Goal: Task Accomplishment & Management: Use online tool/utility

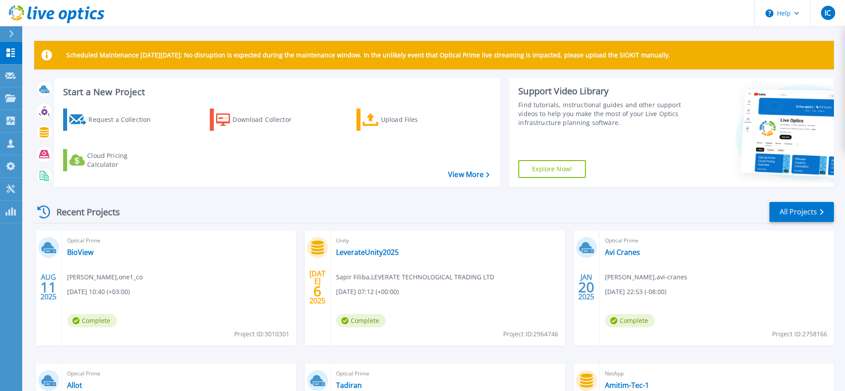
click at [124, 90] on h3 "Start a New Project" at bounding box center [276, 92] width 426 height 10
click at [122, 90] on h3 "Start a New Project" at bounding box center [276, 92] width 426 height 10
click at [368, 54] on p "Scheduled Maintenance [DATE][DATE]: No disruption is expected during the mainte…" at bounding box center [368, 55] width 604 height 7
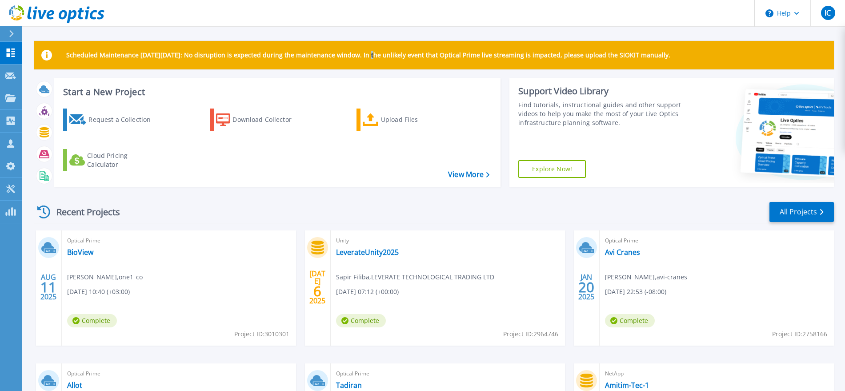
click at [368, 54] on p "Scheduled Maintenance [DATE][DATE]: No disruption is expected during the mainte…" at bounding box center [368, 55] width 604 height 7
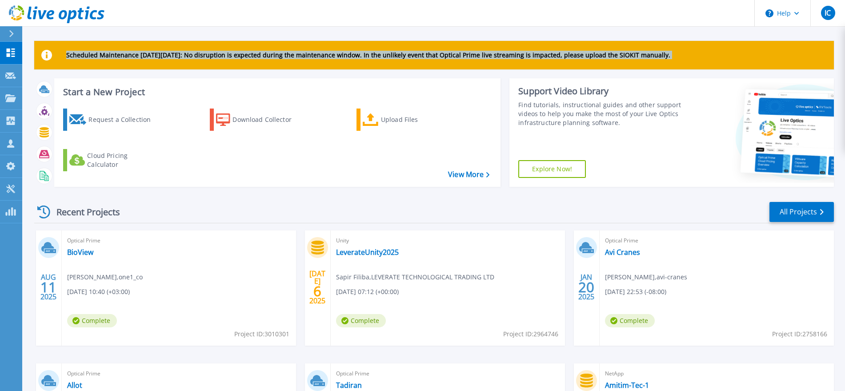
click at [368, 54] on p "Scheduled Maintenance [DATE][DATE]: No disruption is expected during the mainte…" at bounding box center [368, 55] width 604 height 7
click at [372, 55] on p "Scheduled Maintenance [DATE][DATE]: No disruption is expected during the mainte…" at bounding box center [368, 55] width 604 height 7
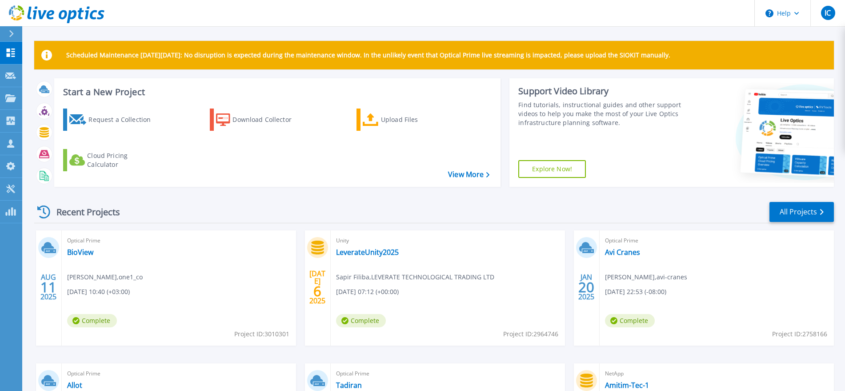
click at [441, 53] on p "Scheduled Maintenance [DATE][DATE]: No disruption is expected during the mainte…" at bounding box center [368, 55] width 604 height 7
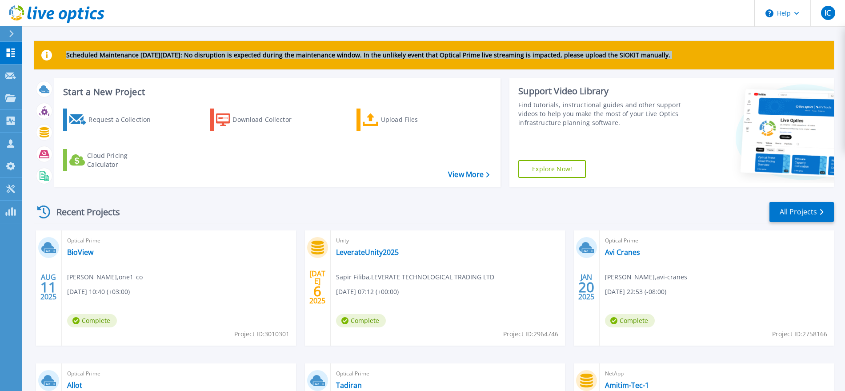
click at [441, 53] on p "Scheduled Maintenance [DATE][DATE]: No disruption is expected during the mainte…" at bounding box center [368, 55] width 604 height 7
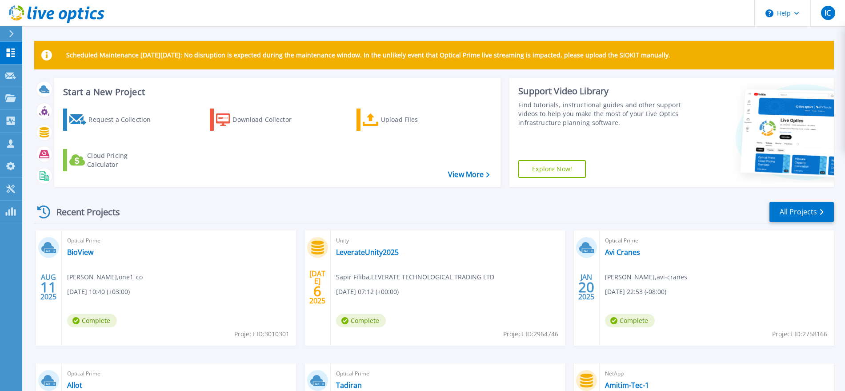
drag, startPoint x: 735, startPoint y: 53, endPoint x: 127, endPoint y: 29, distance: 608.1
click at [46, 0] on div "Help IC Partner Team Member [PERSON_NAME] [EMAIL_ADDRESS][DOMAIN_NAME] one1_co …" at bounding box center [422, 178] width 845 height 356
click at [182, 30] on div "Scheduled Maintenance [DATE][DATE]: No disruption is expected during the mainte…" at bounding box center [433, 251] width 823 height 503
